Goal: Information Seeking & Learning: Learn about a topic

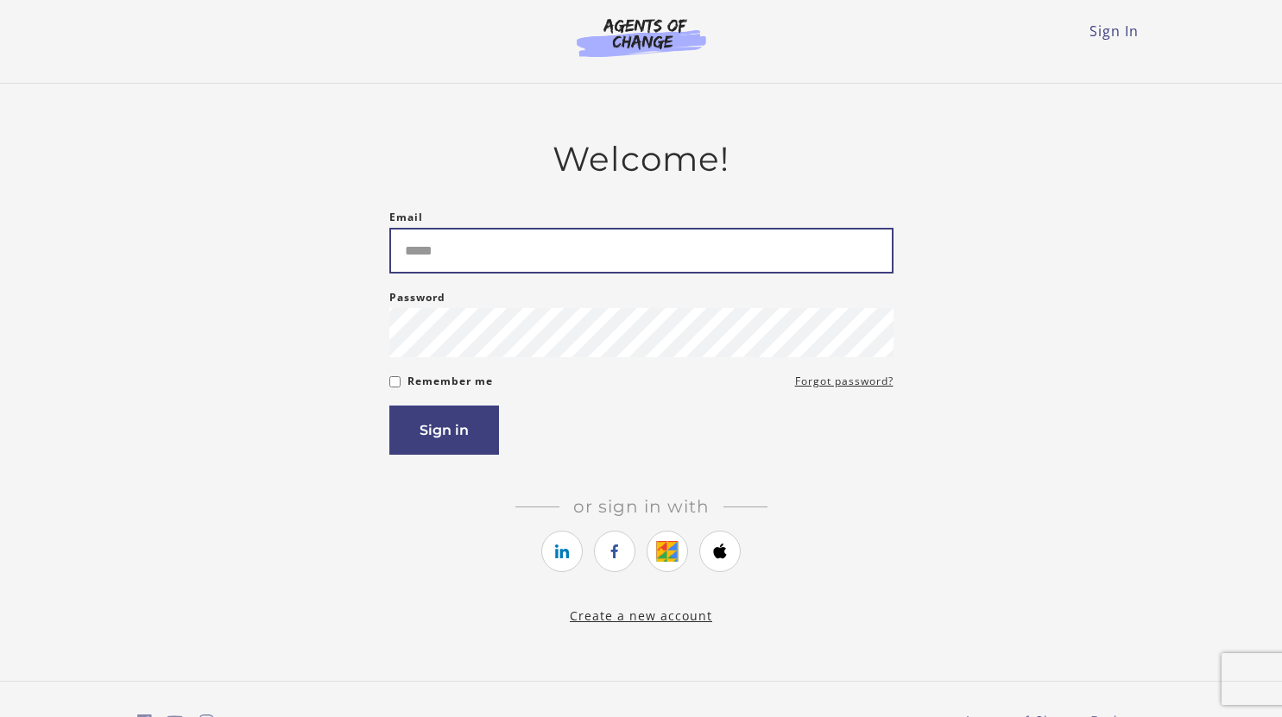
click at [589, 257] on input "Email" at bounding box center [641, 251] width 504 height 46
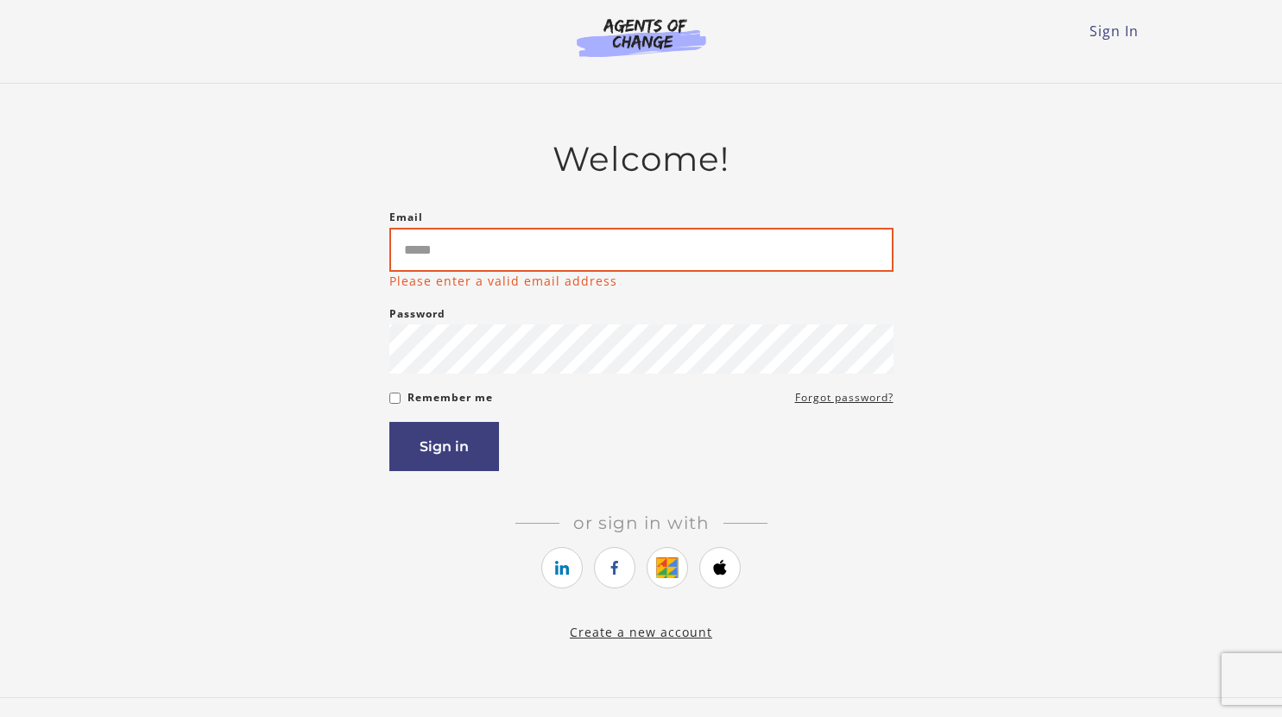
type input "**********"
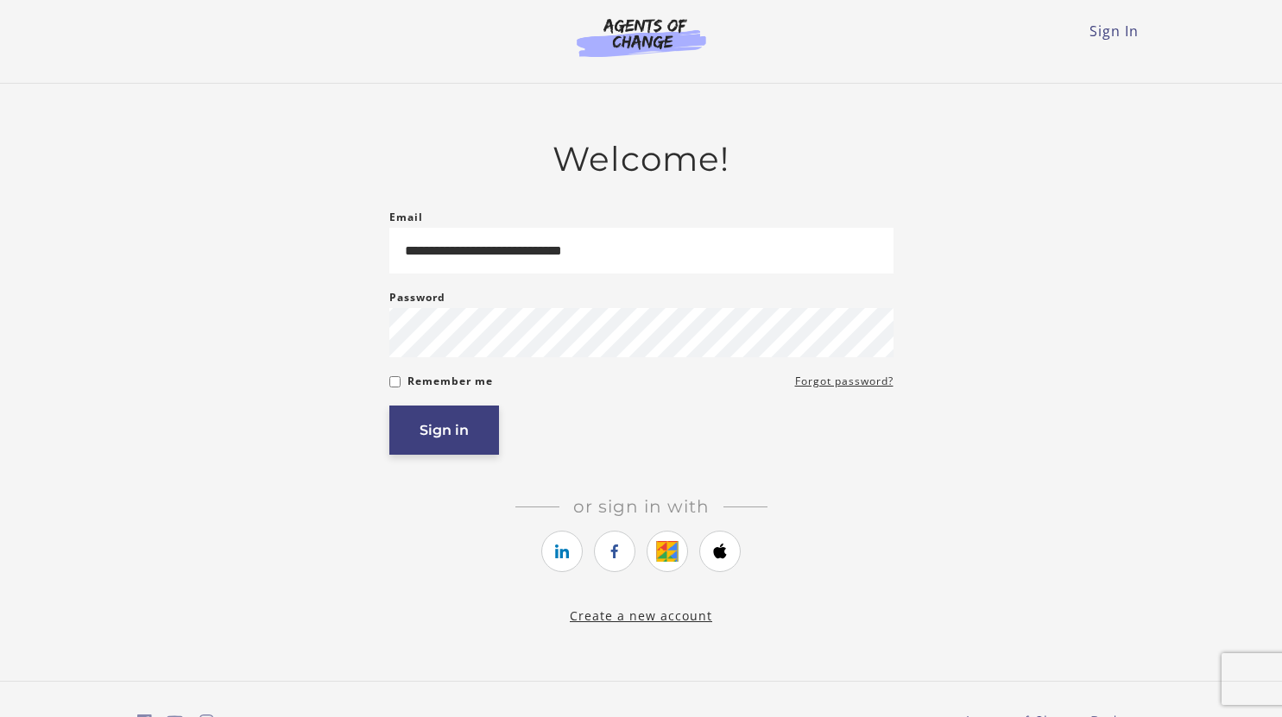
click at [465, 448] on button "Sign in" at bounding box center [444, 430] width 110 height 49
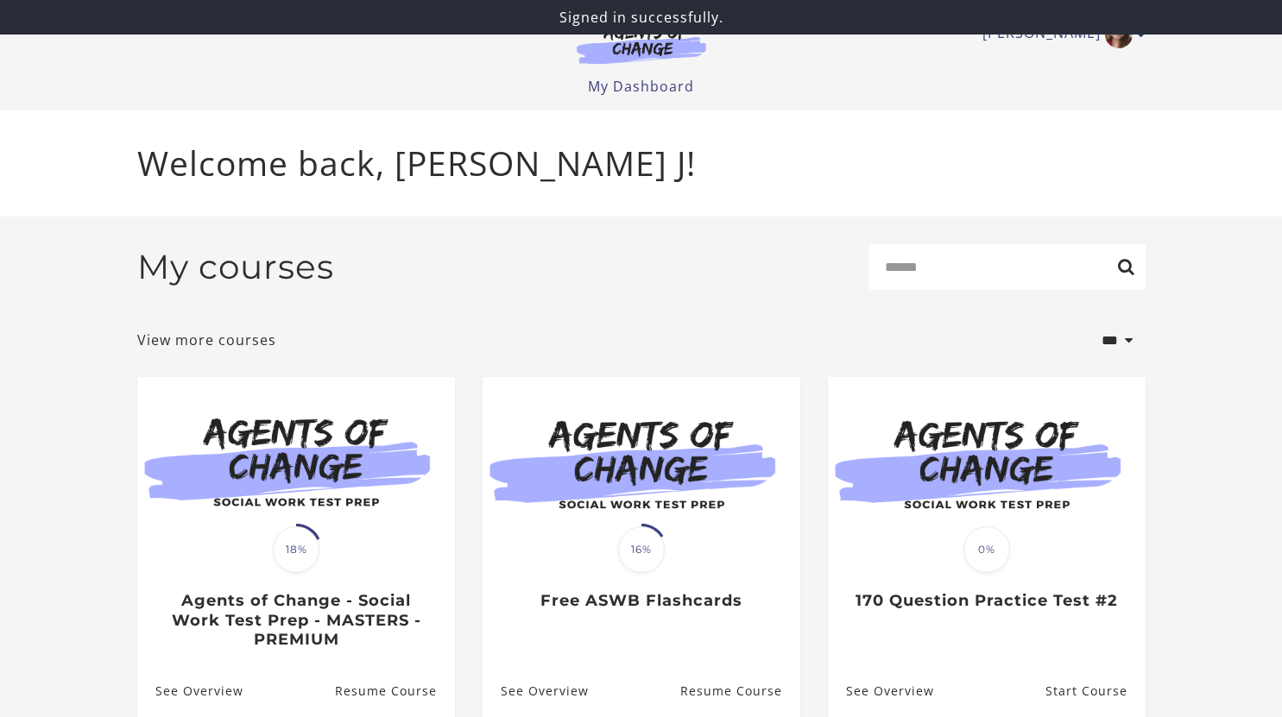
scroll to position [77, 0]
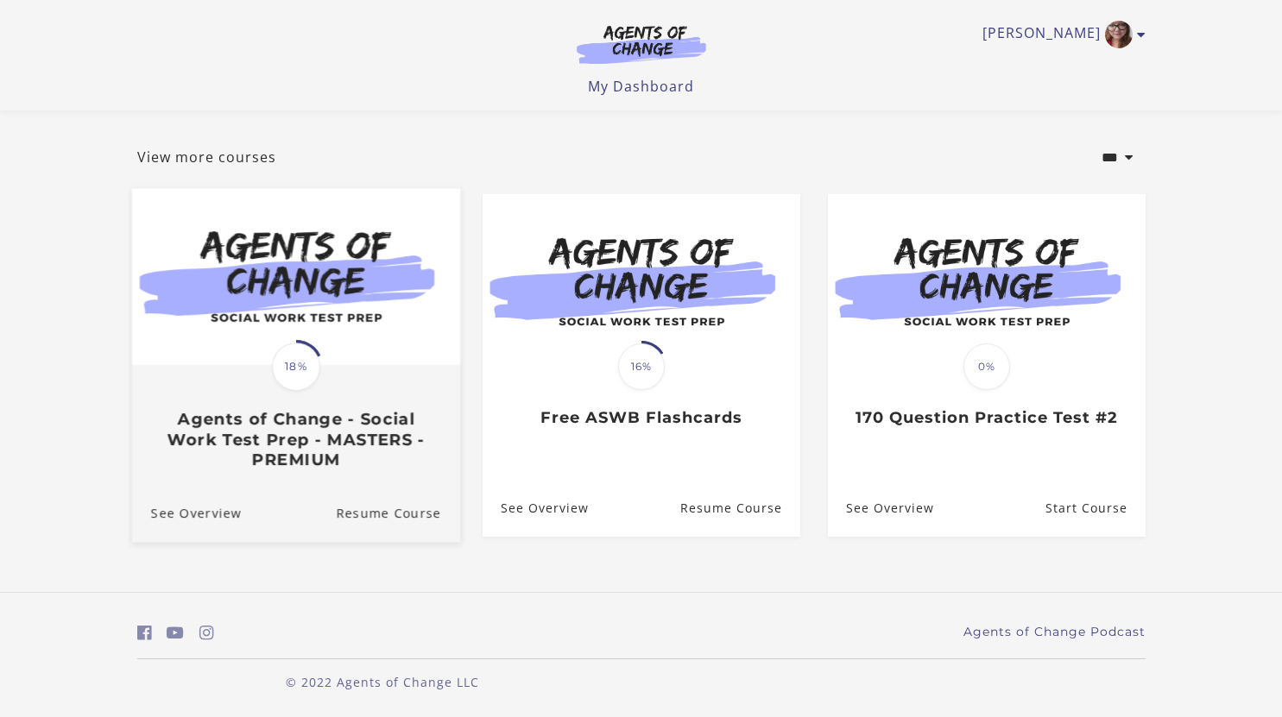
click at [261, 438] on h3 "Agents of Change - Social Work Test Prep - MASTERS - PREMIUM" at bounding box center [295, 440] width 290 height 60
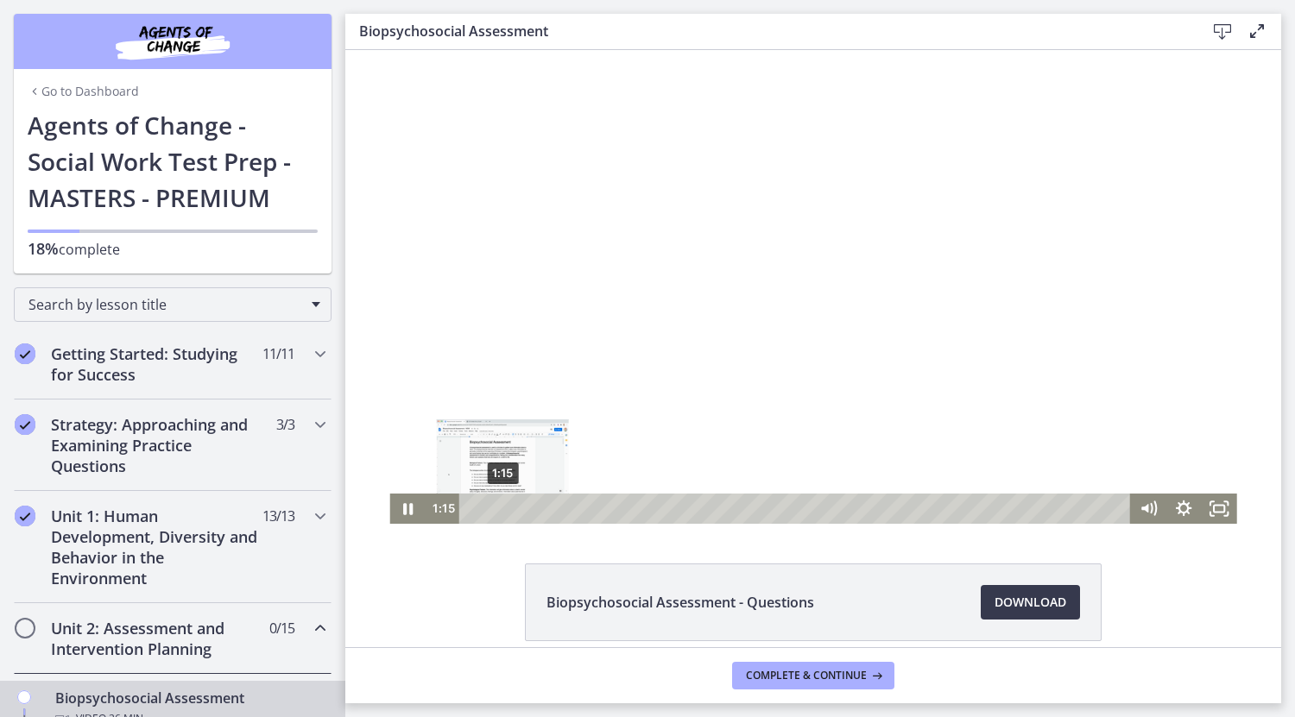
click at [496, 505] on div "1:15" at bounding box center [797, 509] width 650 height 30
click at [589, 507] on div "4:59" at bounding box center [797, 509] width 650 height 30
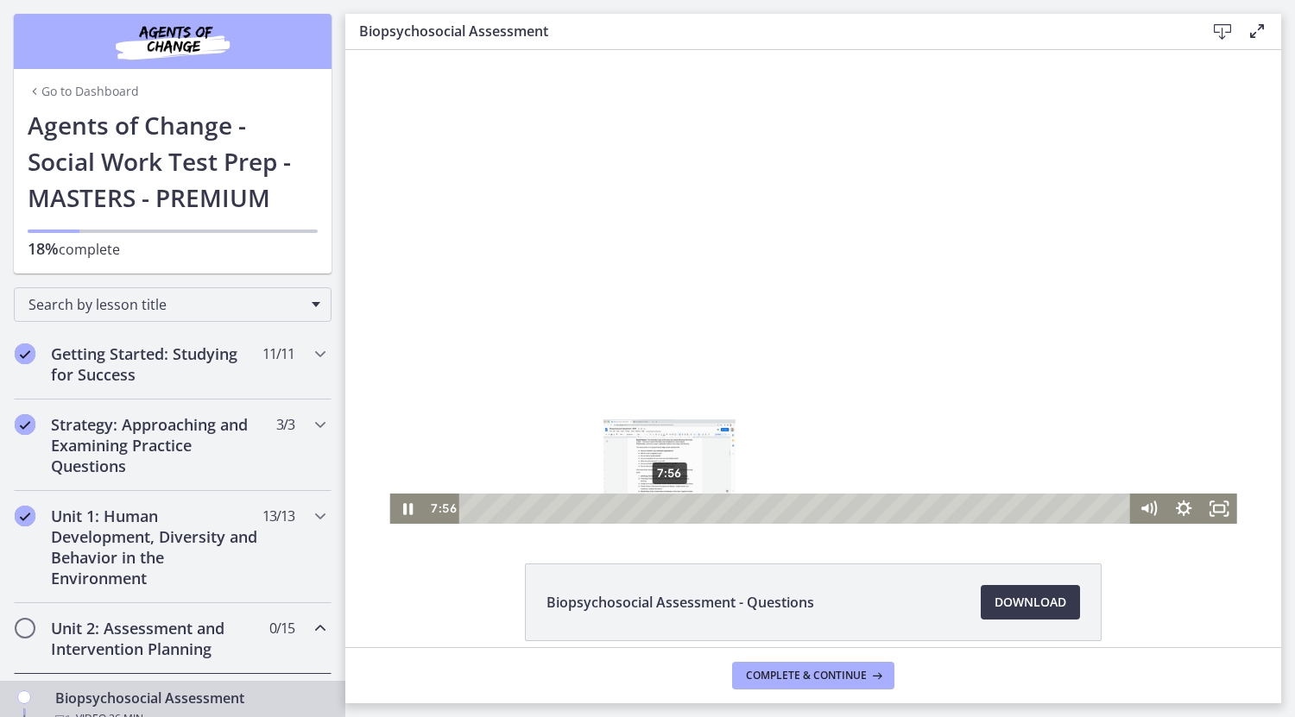
click at [663, 505] on div "7:56" at bounding box center [797, 509] width 650 height 30
click at [649, 509] on div "7:23" at bounding box center [797, 509] width 650 height 30
click at [634, 513] on div "6:47" at bounding box center [797, 509] width 650 height 30
click at [1213, 511] on rect "Fullscreen" at bounding box center [1219, 509] width 13 height 9
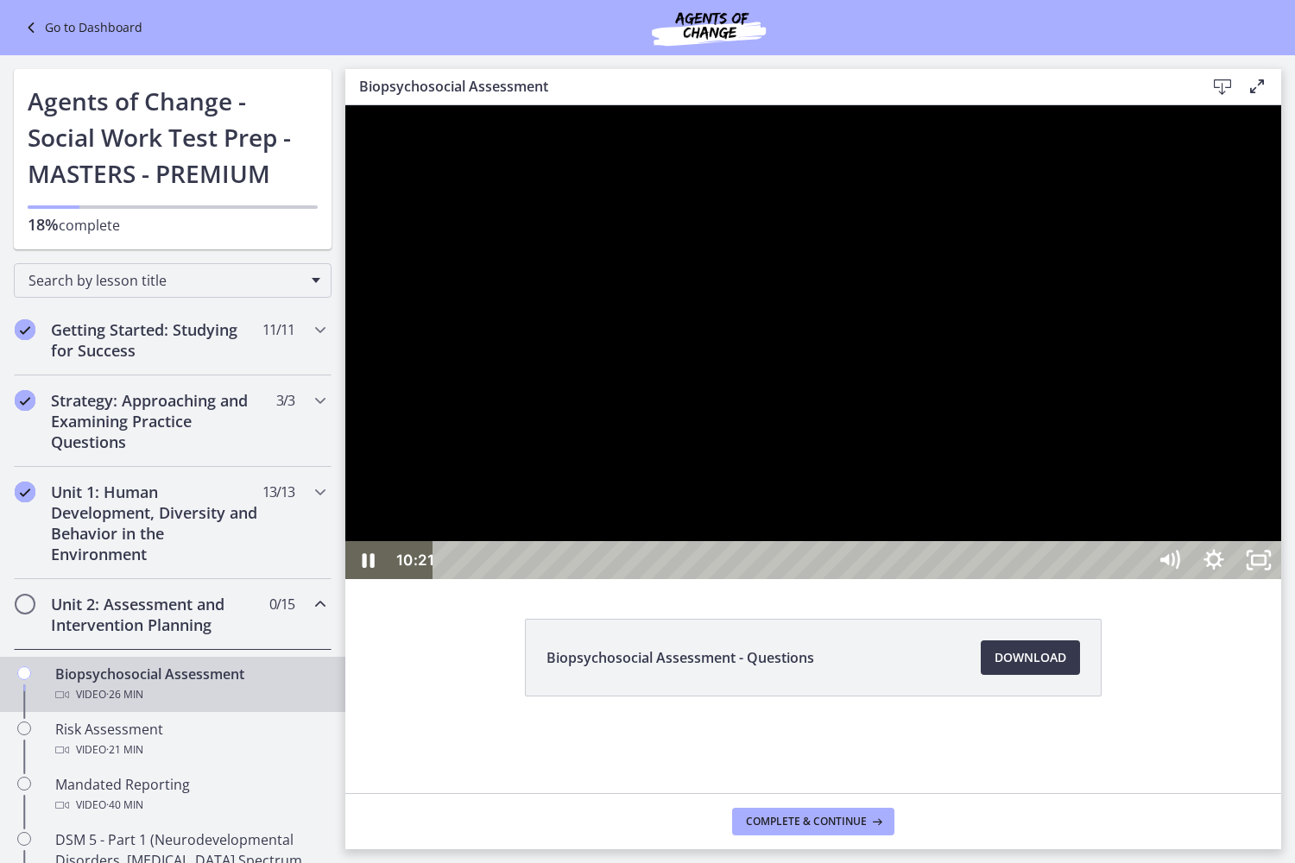
click at [752, 579] on div at bounding box center [813, 342] width 936 height 474
click at [810, 579] on div at bounding box center [813, 342] width 936 height 474
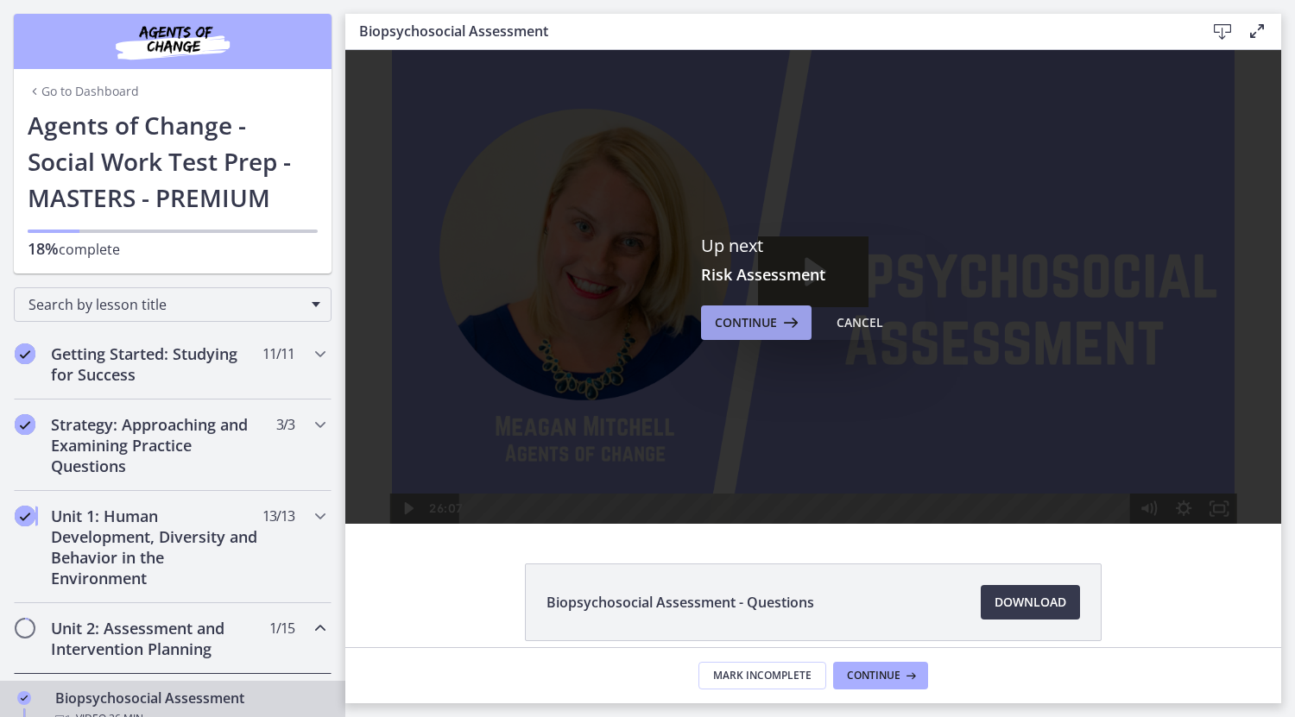
click at [777, 331] on icon at bounding box center [789, 322] width 24 height 21
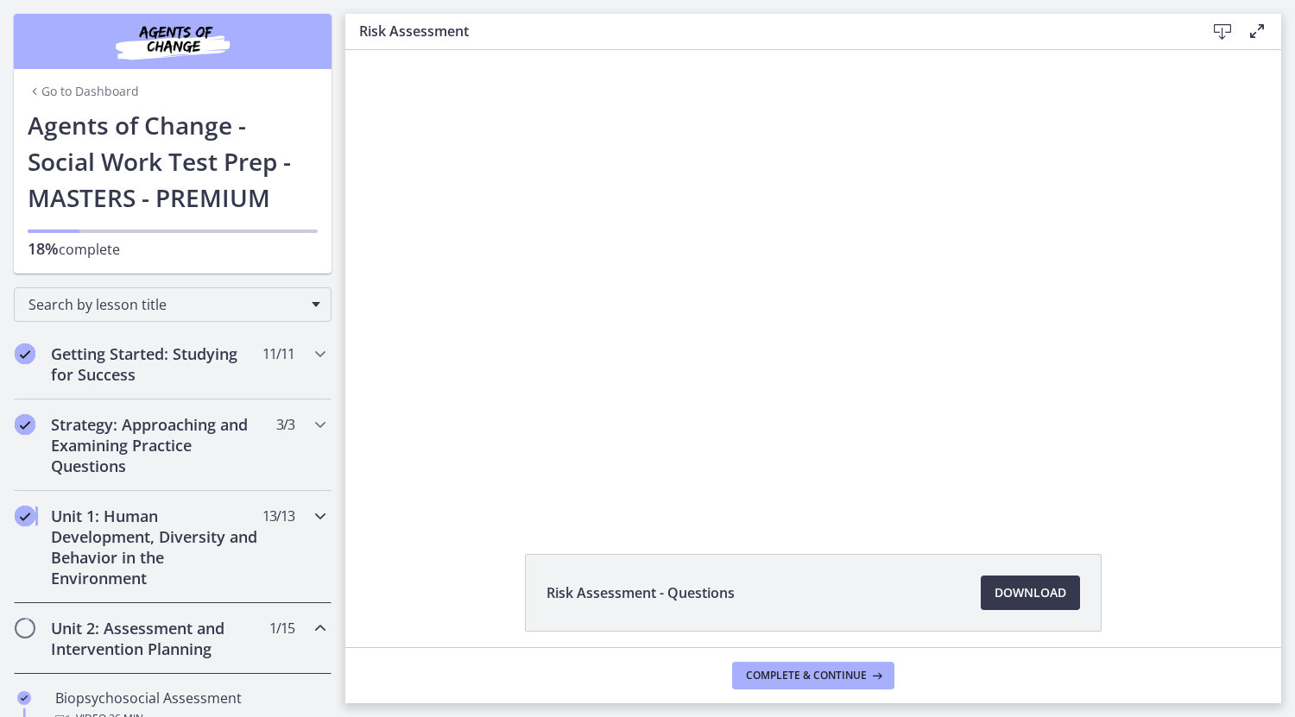
click at [286, 543] on div "Unit 1: Human Development, Diversity and Behavior in the Environment 13 / 13 Co…" at bounding box center [173, 547] width 318 height 112
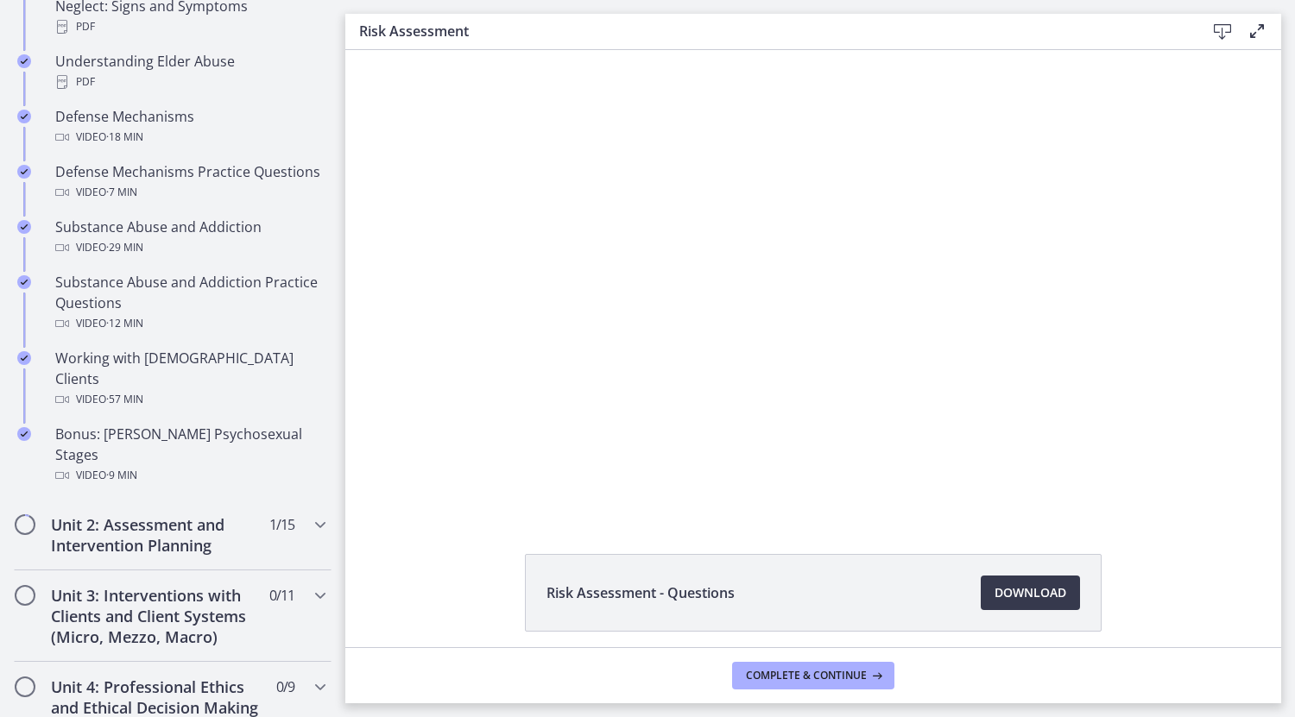
scroll to position [981, 0]
click at [252, 512] on div "Unit 2: Assessment and Intervention Planning 1 / 15 Completed" at bounding box center [173, 534] width 318 height 71
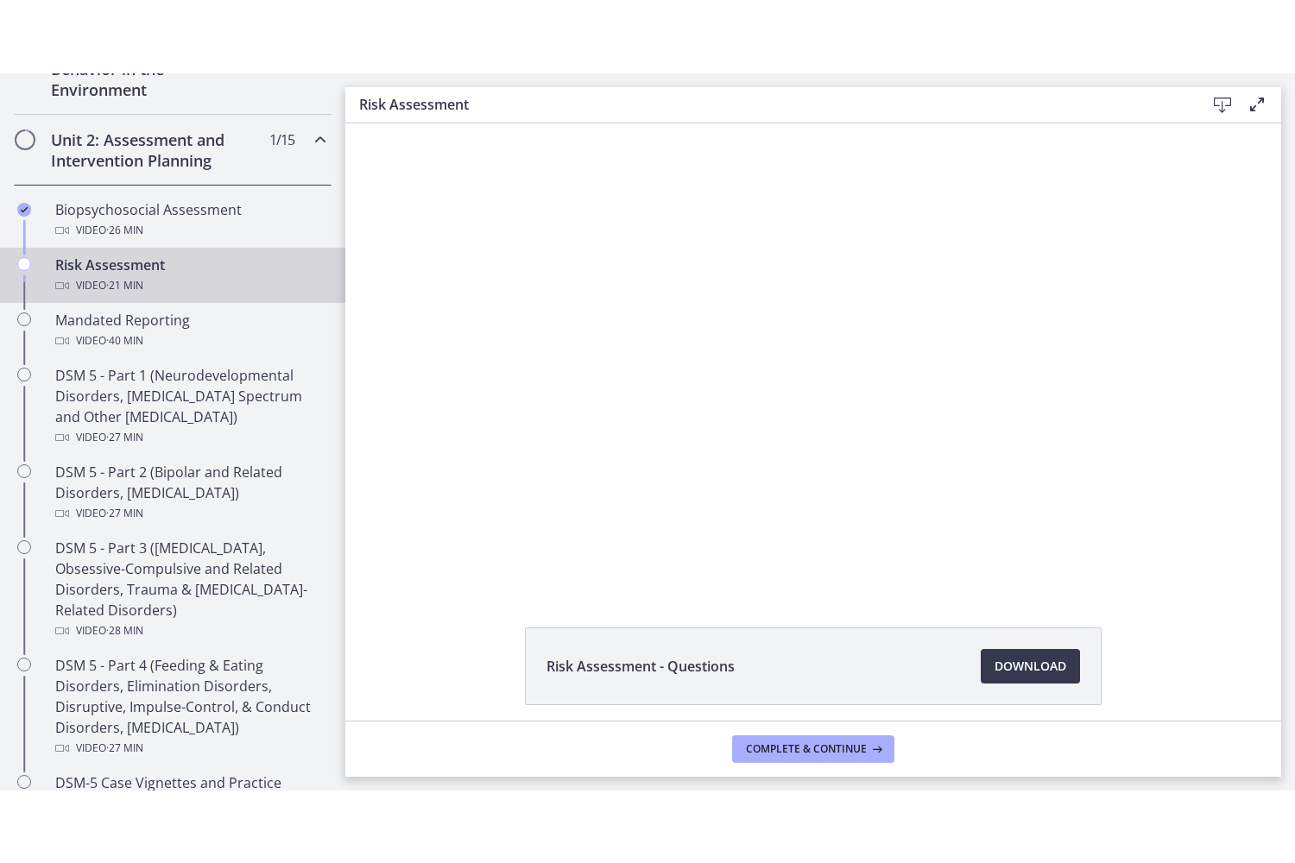
scroll to position [558, 0]
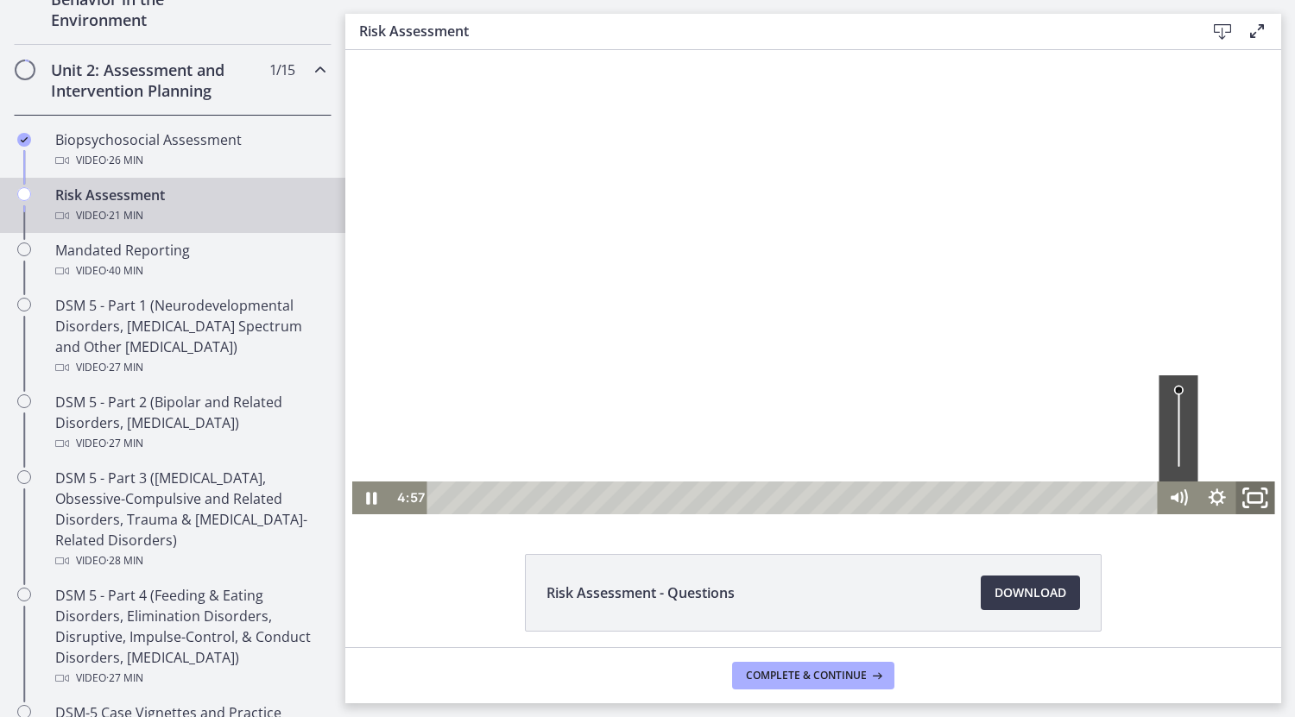
click at [1248, 496] on icon "Fullscreen" at bounding box center [1255, 498] width 46 height 40
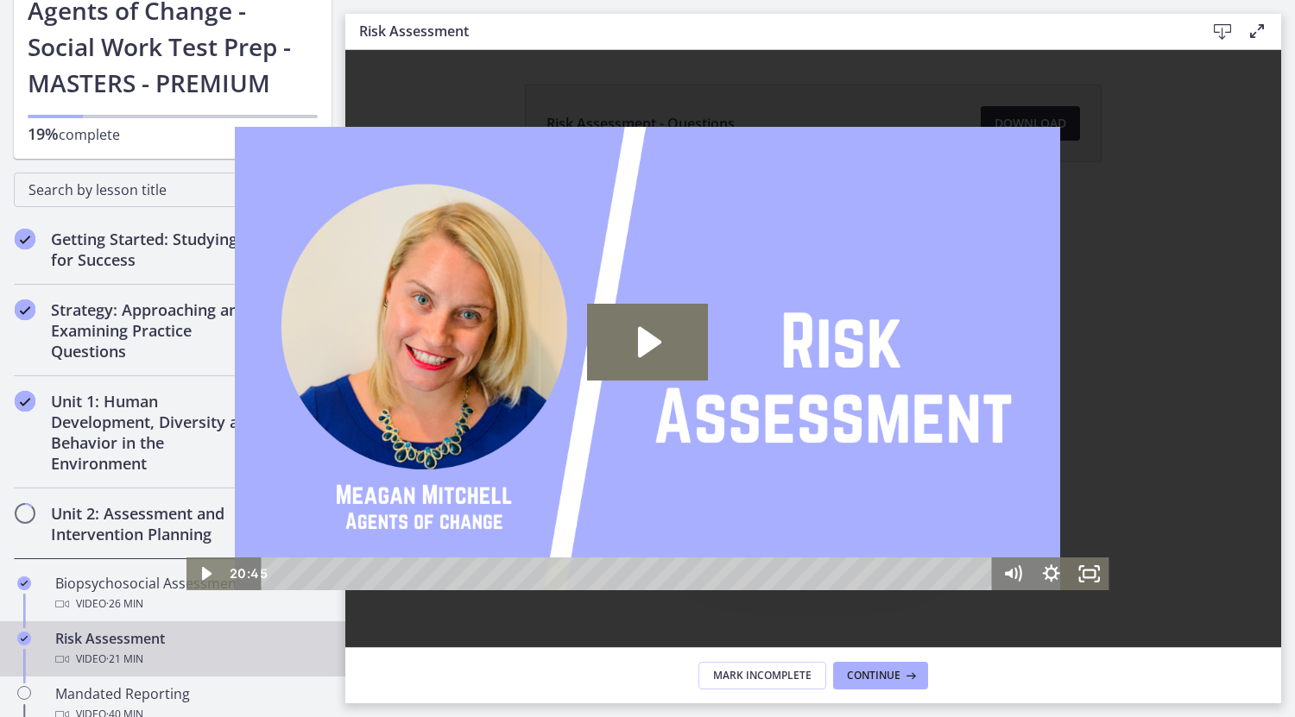
scroll to position [104, 0]
